Goal: Find specific page/section: Find specific page/section

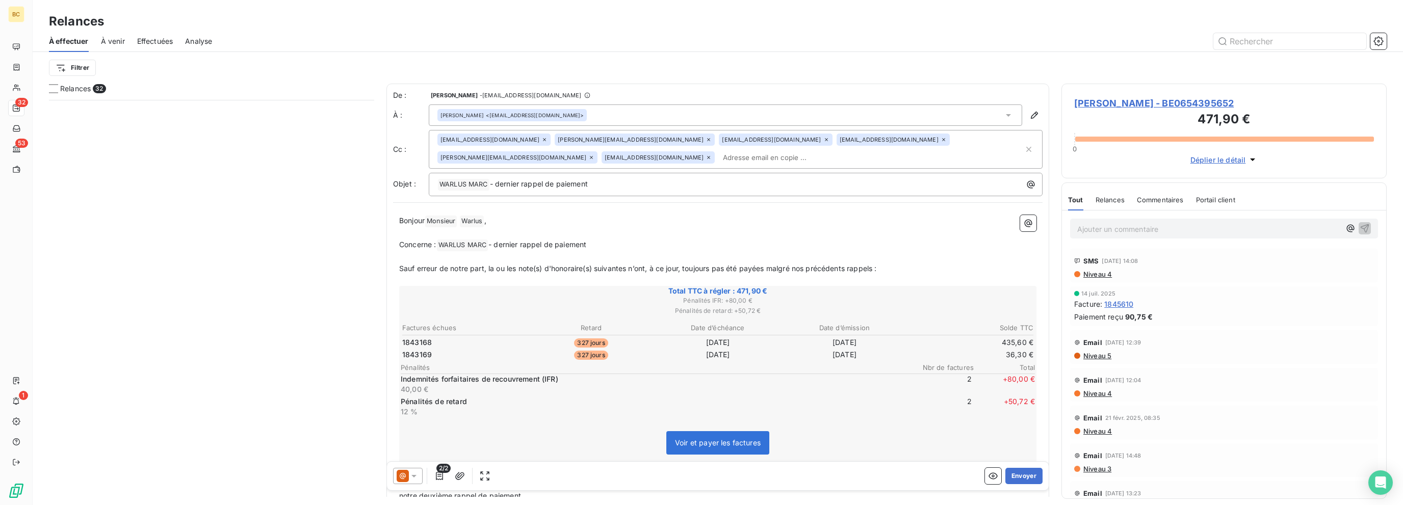
scroll to position [398, 317]
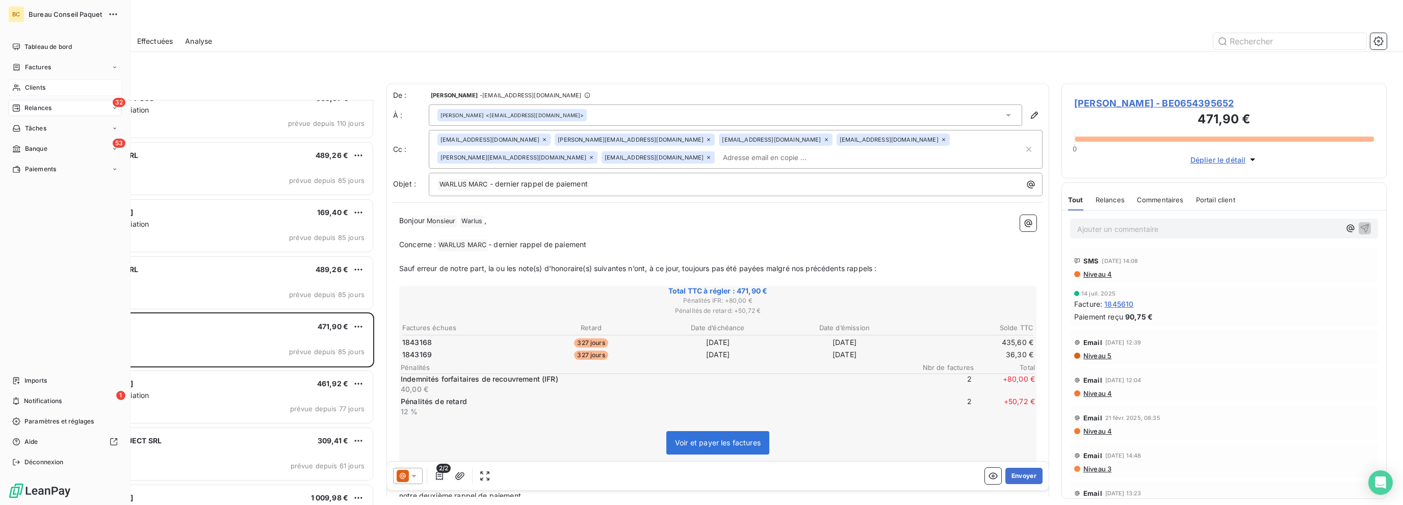
click at [28, 82] on div "Clients" at bounding box center [65, 88] width 114 height 16
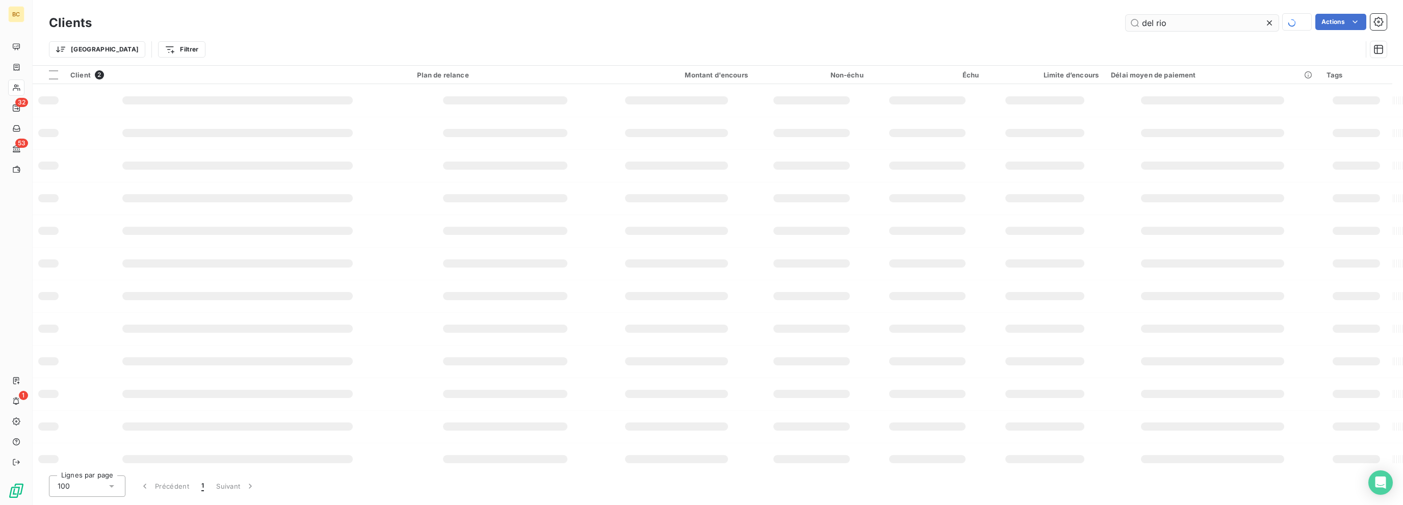
drag, startPoint x: 1189, startPoint y: 24, endPoint x: 1164, endPoint y: 28, distance: 24.7
click at [1073, 11] on div "Clients del rio Actions Trier Filtrer" at bounding box center [718, 32] width 1370 height 65
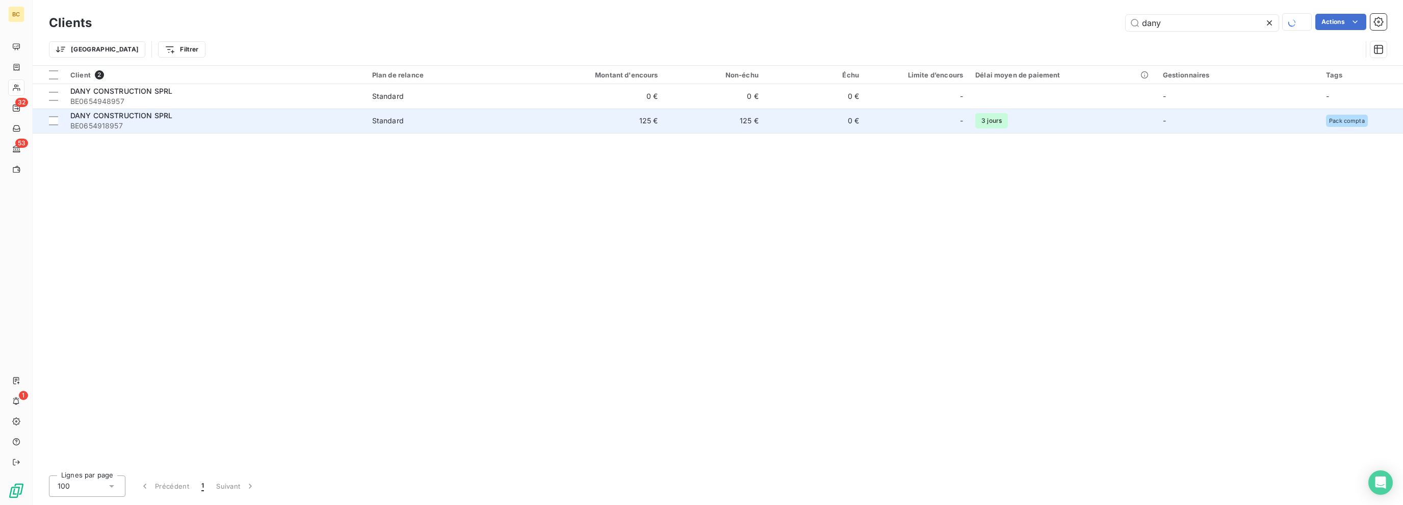
type input "dany"
click at [653, 122] on td "125 €" at bounding box center [596, 121] width 135 height 24
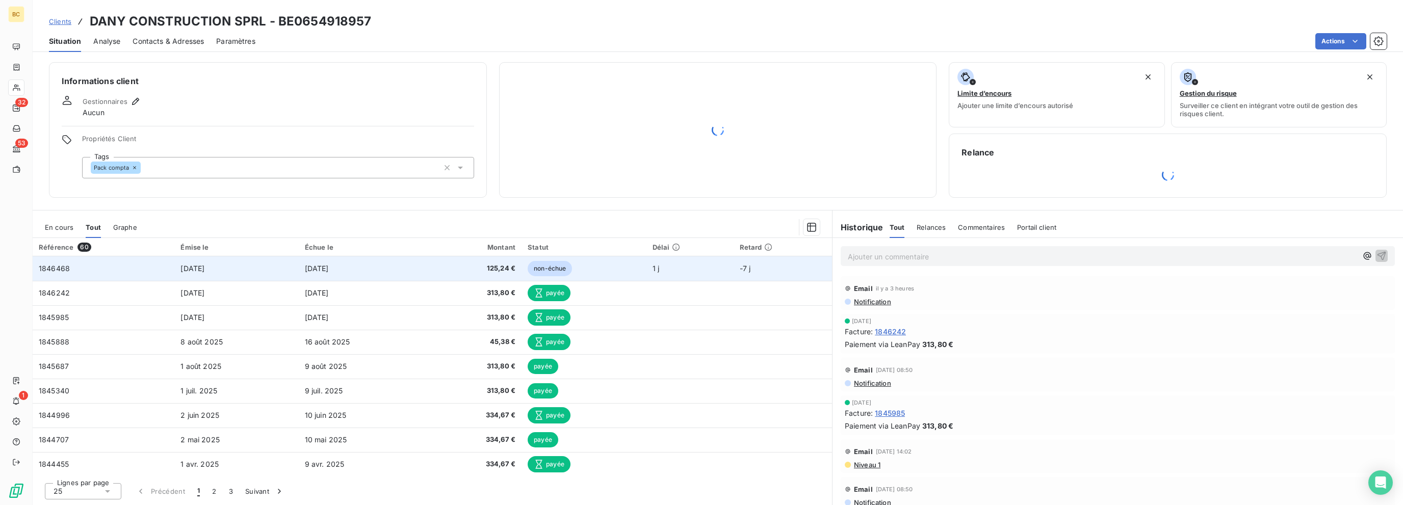
click at [364, 267] on td "[DATE]" at bounding box center [364, 268] width 131 height 24
